Goal: Task Accomplishment & Management: Complete application form

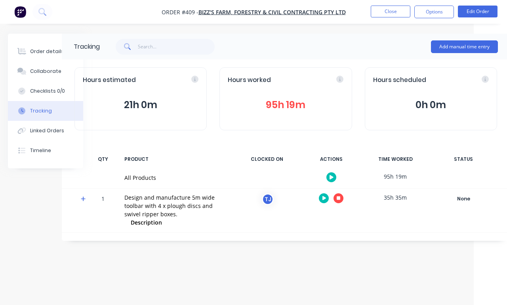
scroll to position [0, 33]
click at [467, 45] on button "Add manual time entry" at bounding box center [464, 46] width 67 height 13
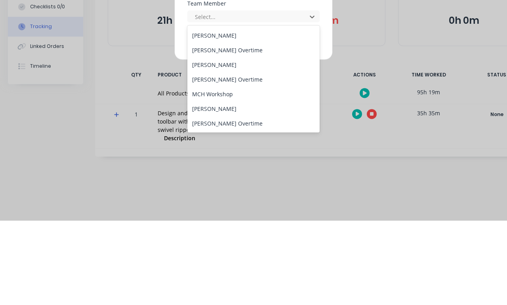
scroll to position [58, 0]
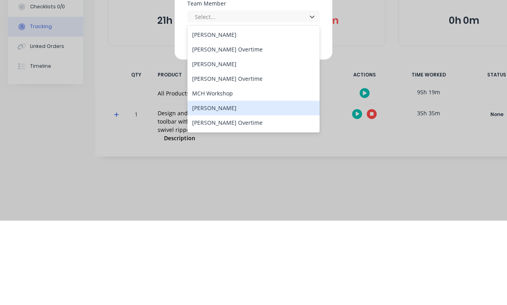
click at [268, 185] on div "[PERSON_NAME]" at bounding box center [253, 192] width 132 height 15
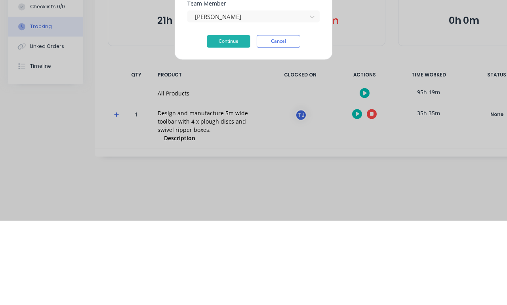
scroll to position [28, 0]
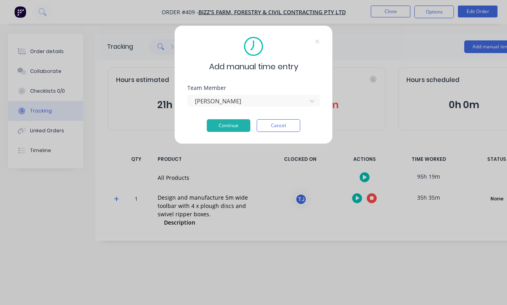
click at [239, 123] on button "Continue" at bounding box center [229, 125] width 44 height 13
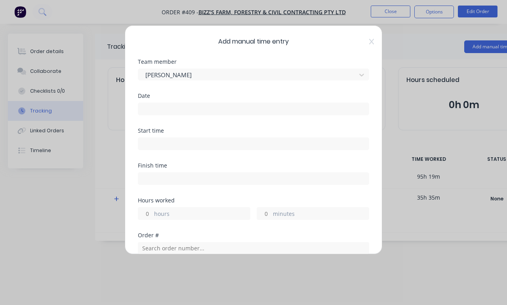
scroll to position [23, 0]
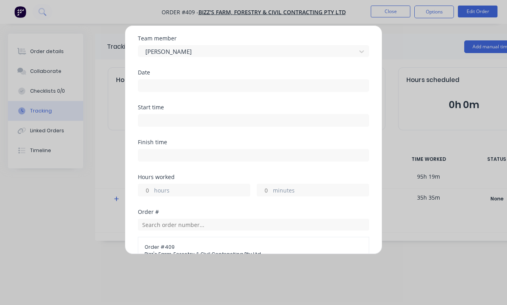
click at [281, 84] on input at bounding box center [253, 86] width 230 height 12
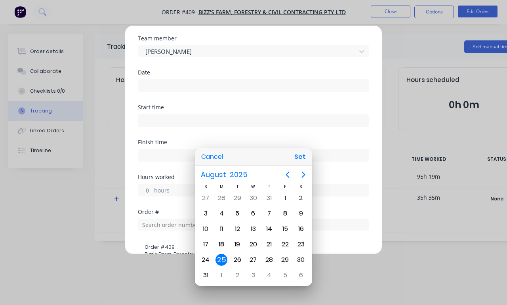
click at [308, 154] on button "Set" at bounding box center [300, 157] width 18 height 14
type input "[DATE]"
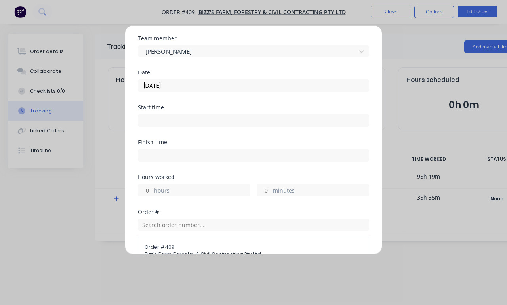
click at [283, 124] on input at bounding box center [253, 120] width 230 height 12
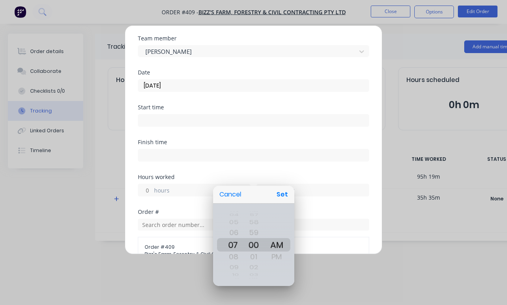
click at [287, 193] on button "Set" at bounding box center [282, 194] width 18 height 14
type input "07:00 AM"
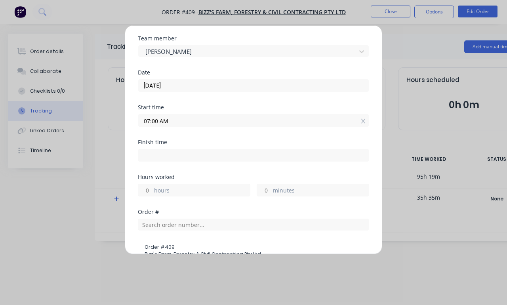
click at [282, 158] on input at bounding box center [253, 155] width 230 height 12
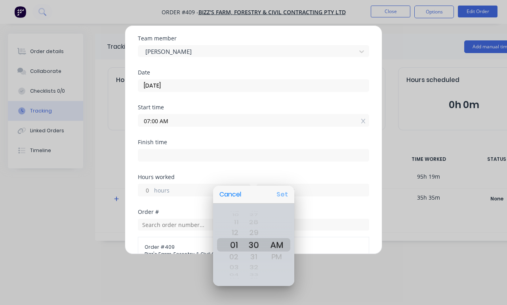
click at [290, 192] on button "Set" at bounding box center [282, 194] width 18 height 14
type input "01:30 AM"
type input "-5"
type input "-29"
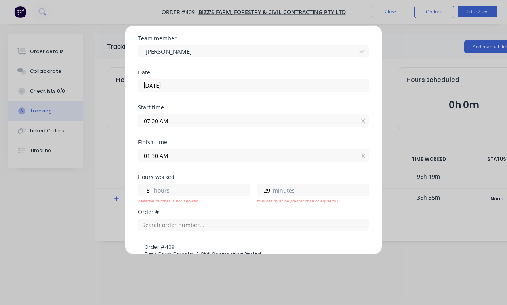
click at [304, 160] on input "01:30 AM" at bounding box center [253, 155] width 230 height 12
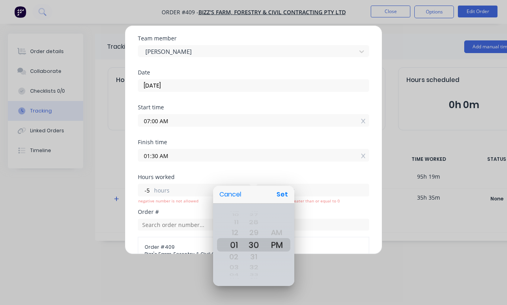
click at [287, 185] on div at bounding box center [253, 152] width 633 height 431
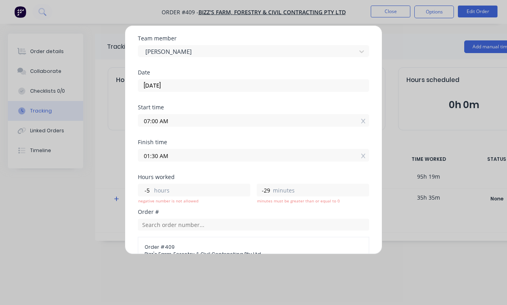
click at [292, 152] on input "01:30 AM" at bounding box center [253, 155] width 230 height 12
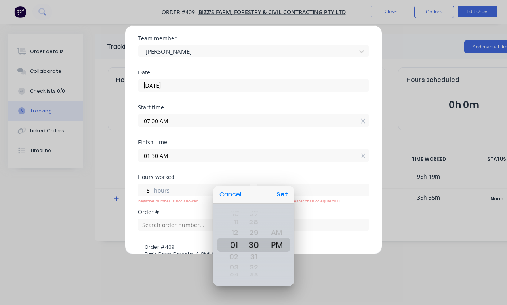
click at [287, 189] on button "Set" at bounding box center [282, 194] width 18 height 14
type input "01:30 PM"
type input "6"
type input "30"
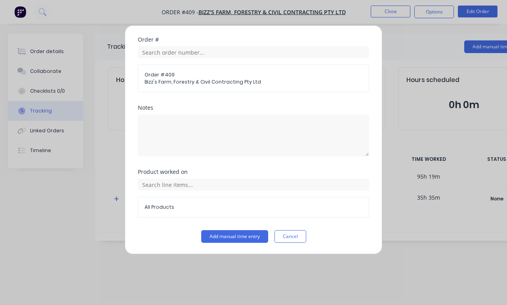
scroll to position [196, 0]
click at [246, 236] on button "Add manual time entry" at bounding box center [234, 236] width 67 height 13
